Goal: Transaction & Acquisition: Purchase product/service

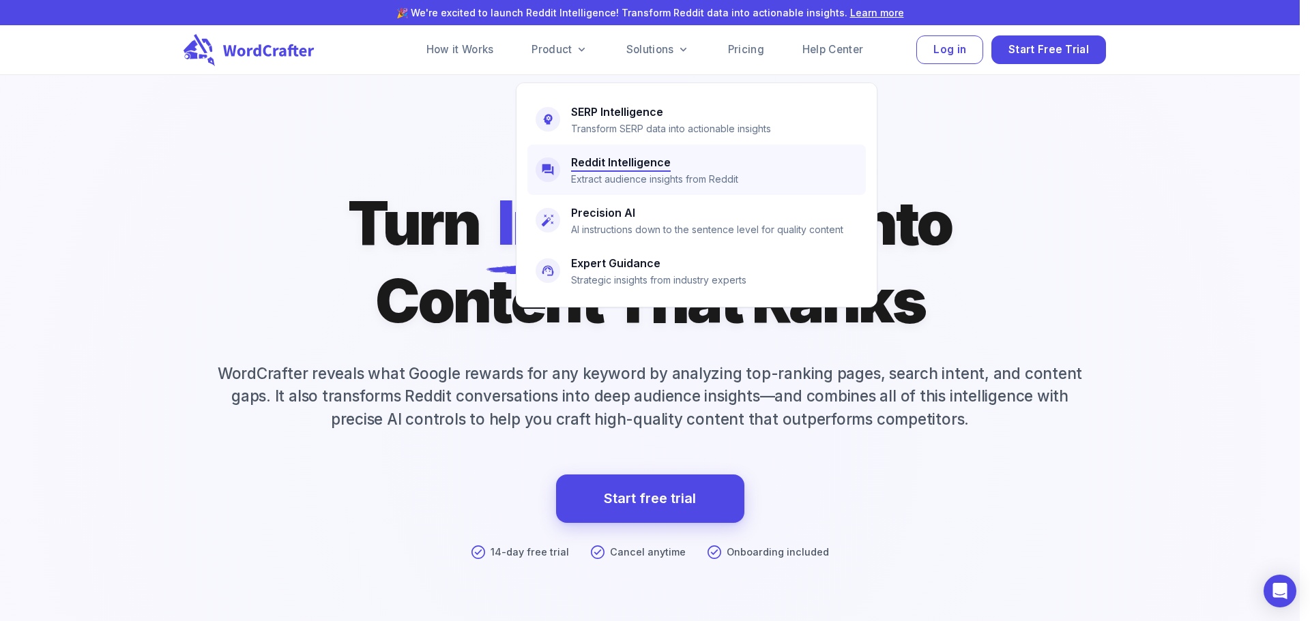
click at [616, 168] on h6 "Reddit Intelligence" at bounding box center [621, 162] width 100 height 19
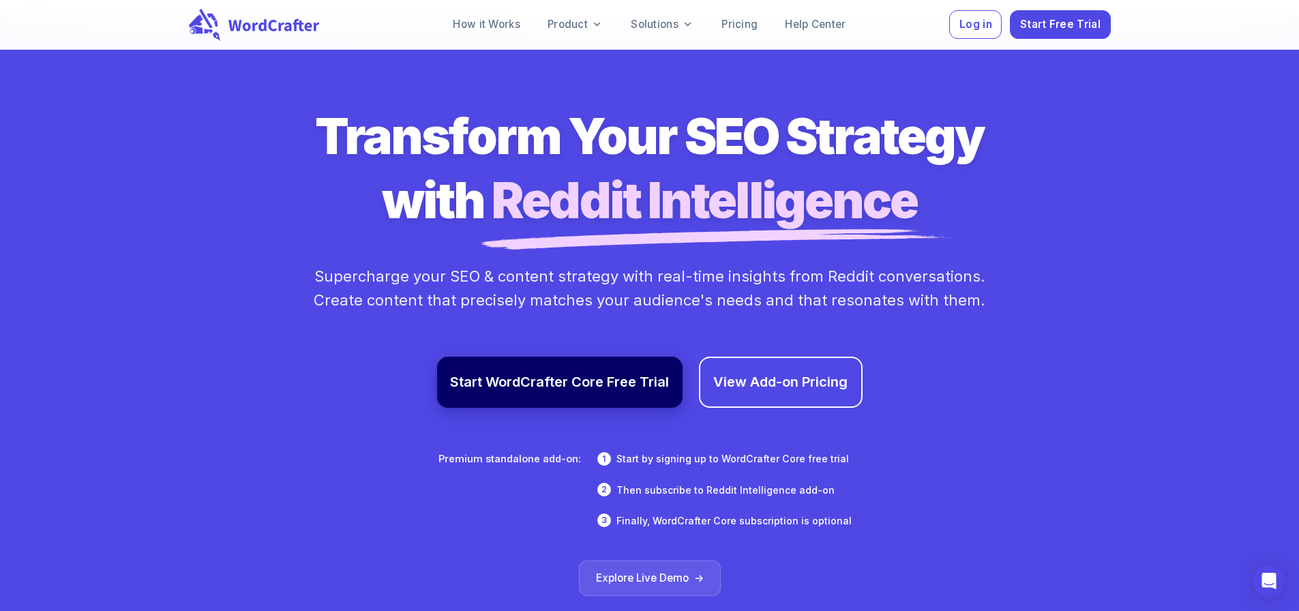
scroll to position [7640, 0]
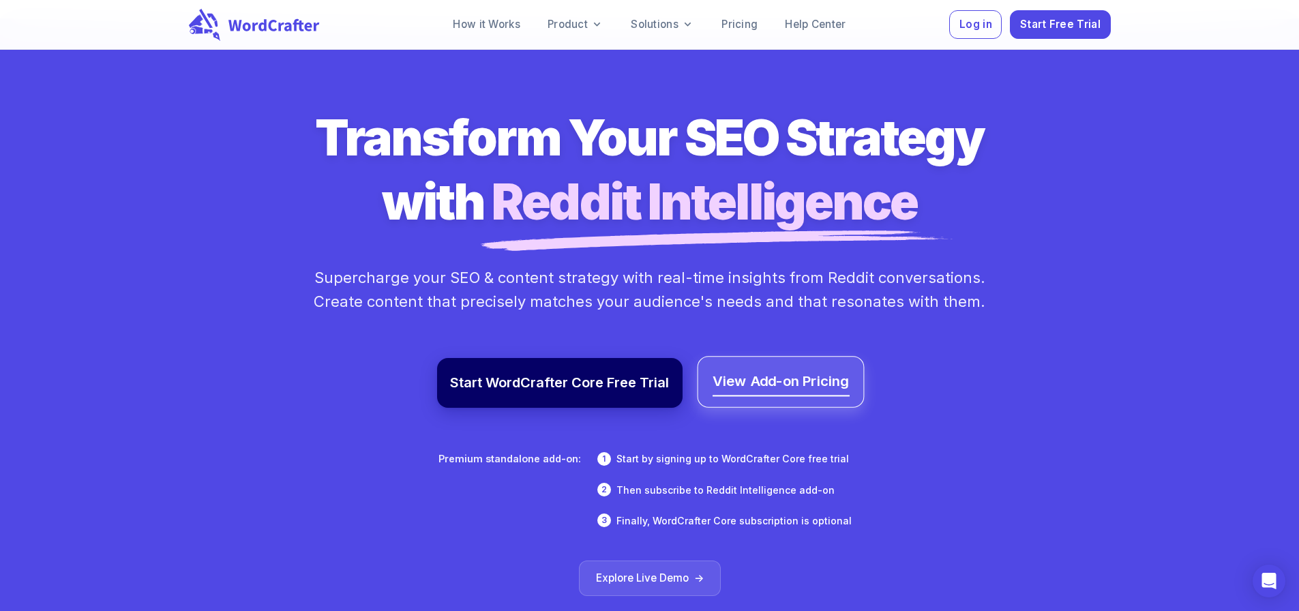
click at [821, 370] on link "View Add-on Pricing" at bounding box center [780, 382] width 137 height 25
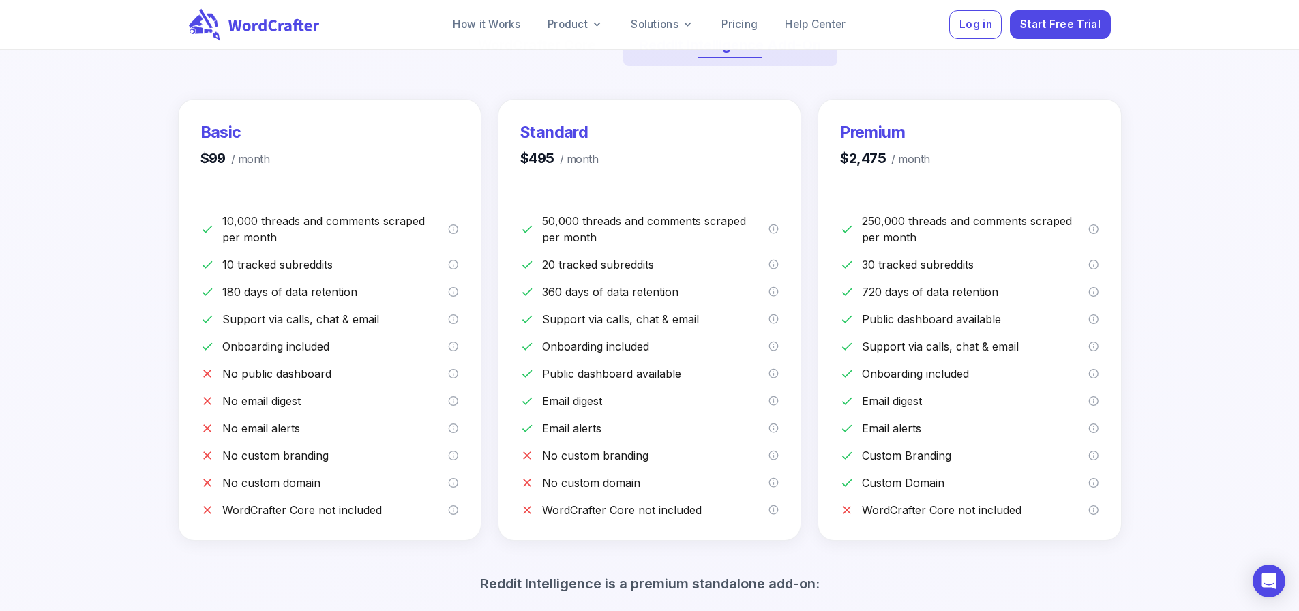
scroll to position [136, 0]
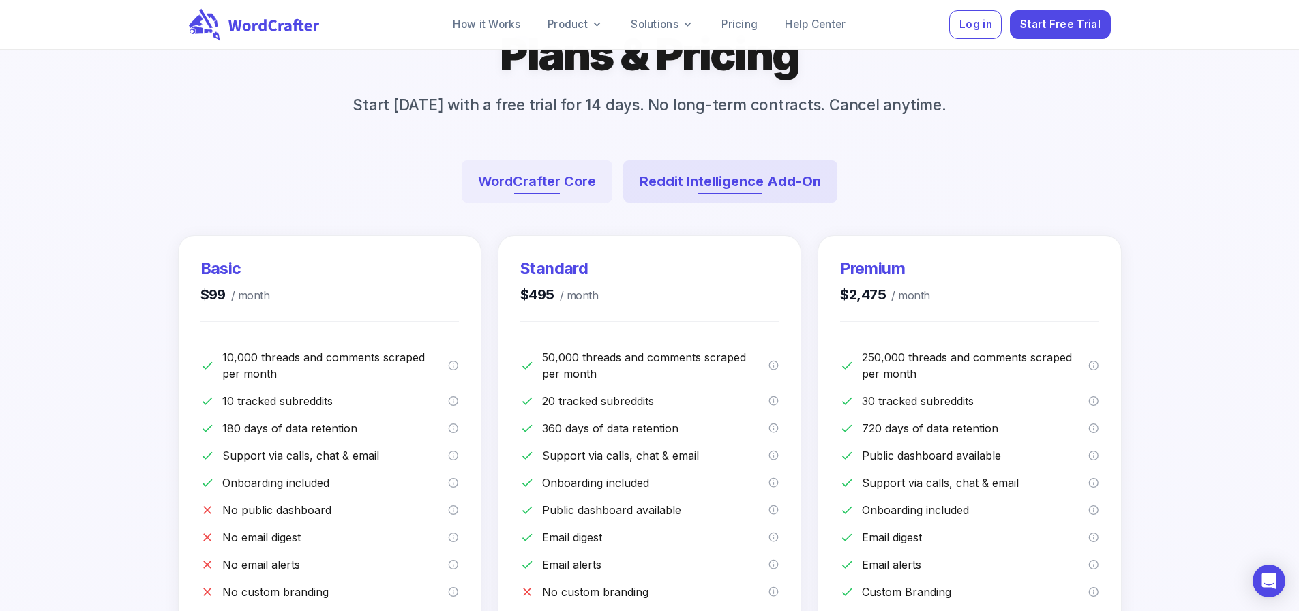
click at [564, 203] on button "WordCrafter Core" at bounding box center [537, 181] width 151 height 42
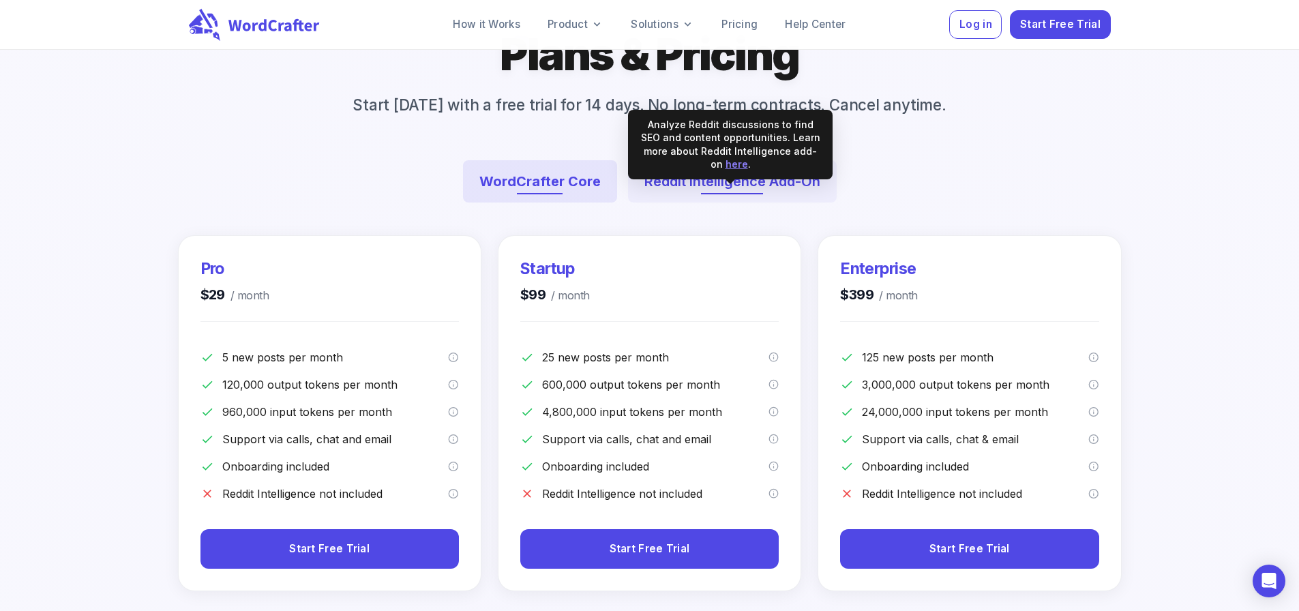
click at [699, 203] on button "Reddit Intelligence Add-On" at bounding box center [732, 181] width 209 height 42
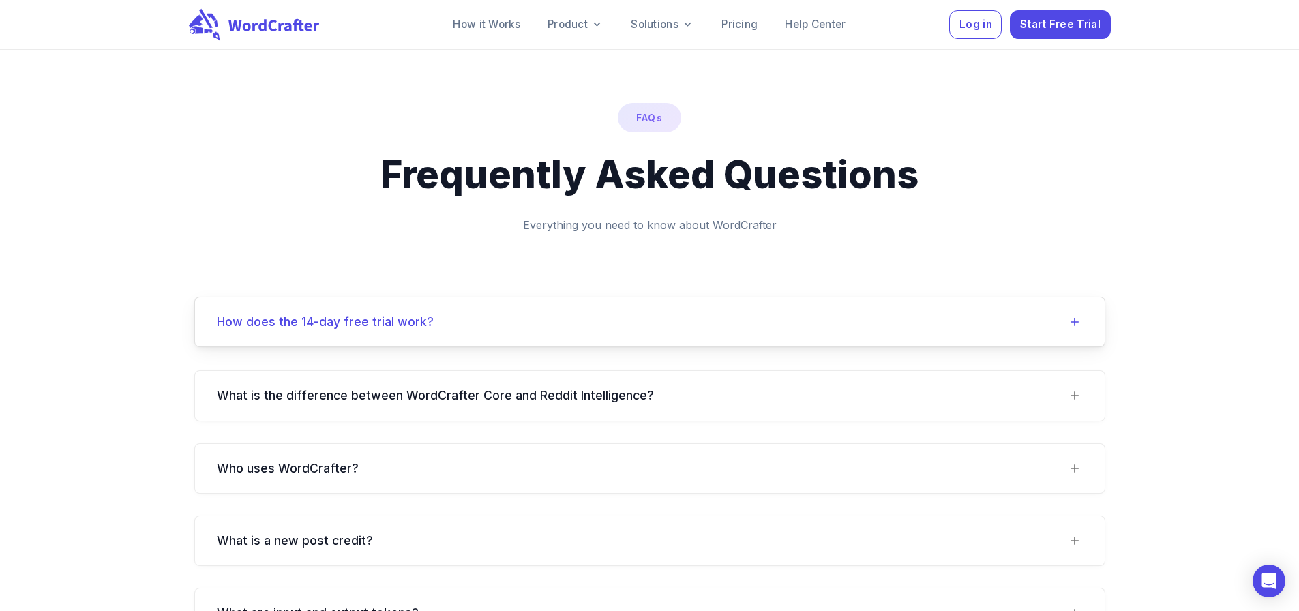
scroll to position [1228, 0]
click at [760, 31] on link "Pricing" at bounding box center [740, 24] width 58 height 27
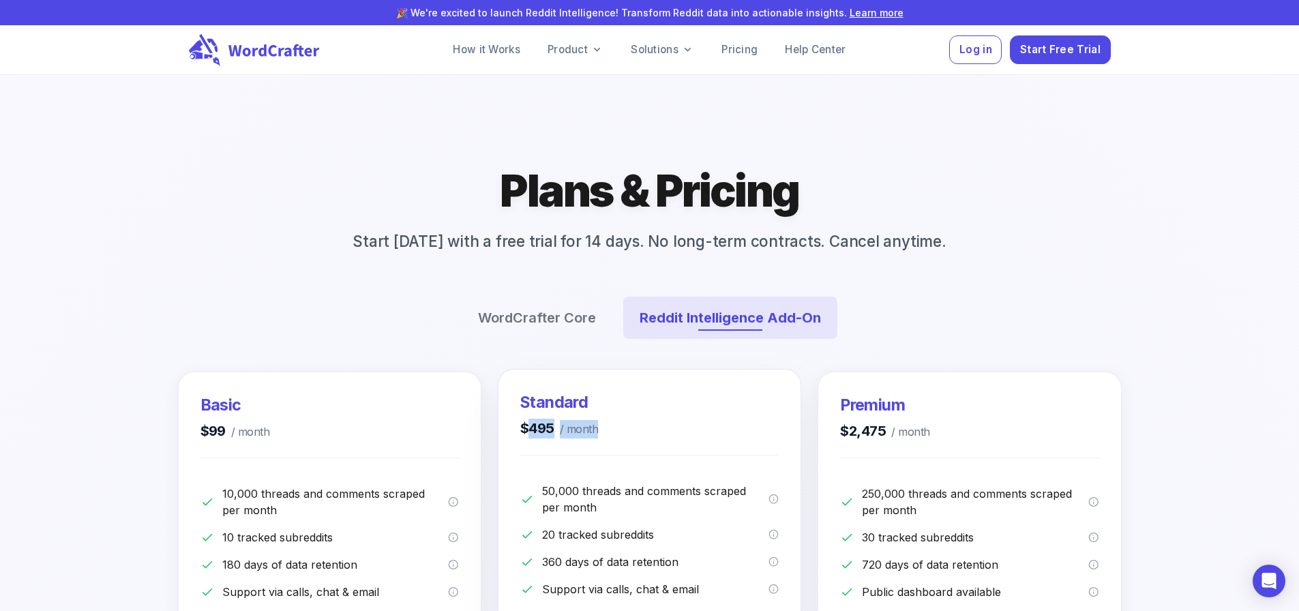
drag, startPoint x: 531, startPoint y: 456, endPoint x: 587, endPoint y: 474, distance: 58.2
click at [585, 474] on div "Standard $495 / month 50,000 threads and comments scraped per month 20 tracked …" at bounding box center [650, 590] width 302 height 441
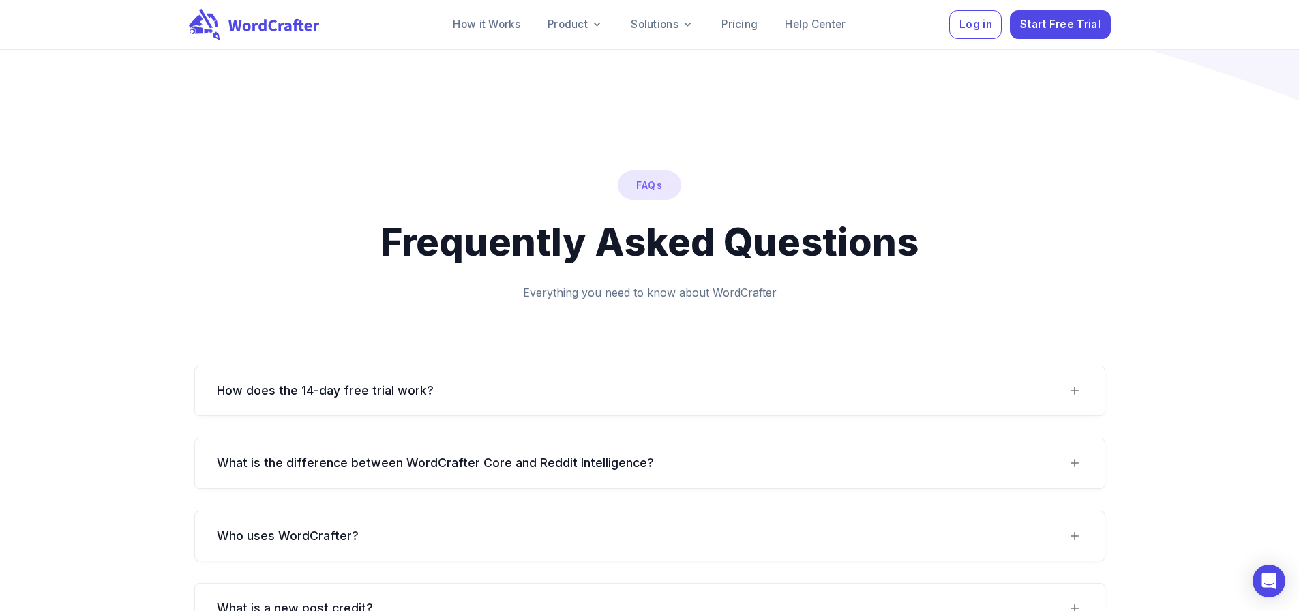
scroll to position [1296, 0]
